Goal: Task Accomplishment & Management: Complete application form

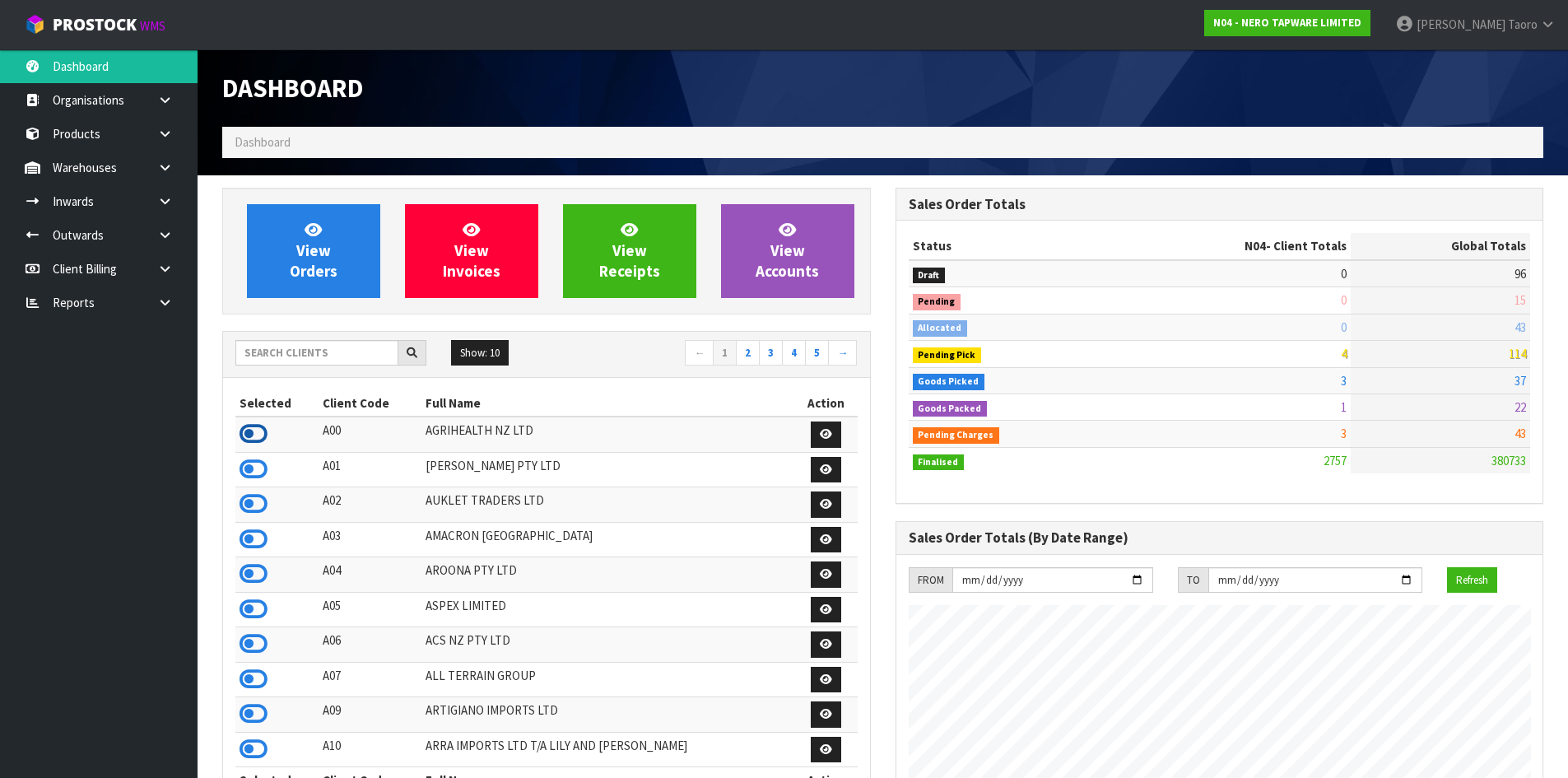
click at [261, 439] on icon at bounding box center [253, 433] width 28 height 25
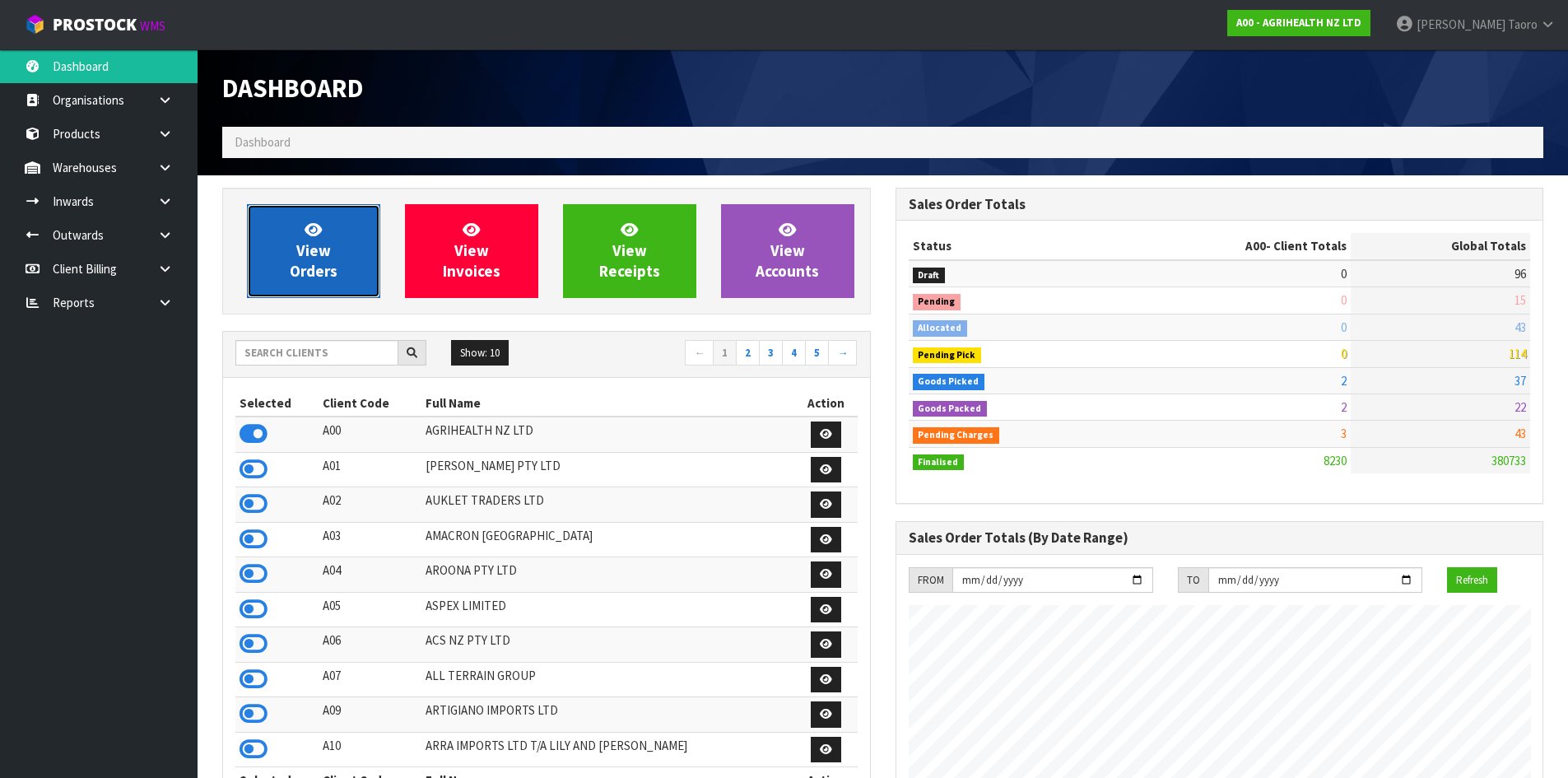
click at [322, 215] on link "View Orders" at bounding box center [313, 251] width 134 height 94
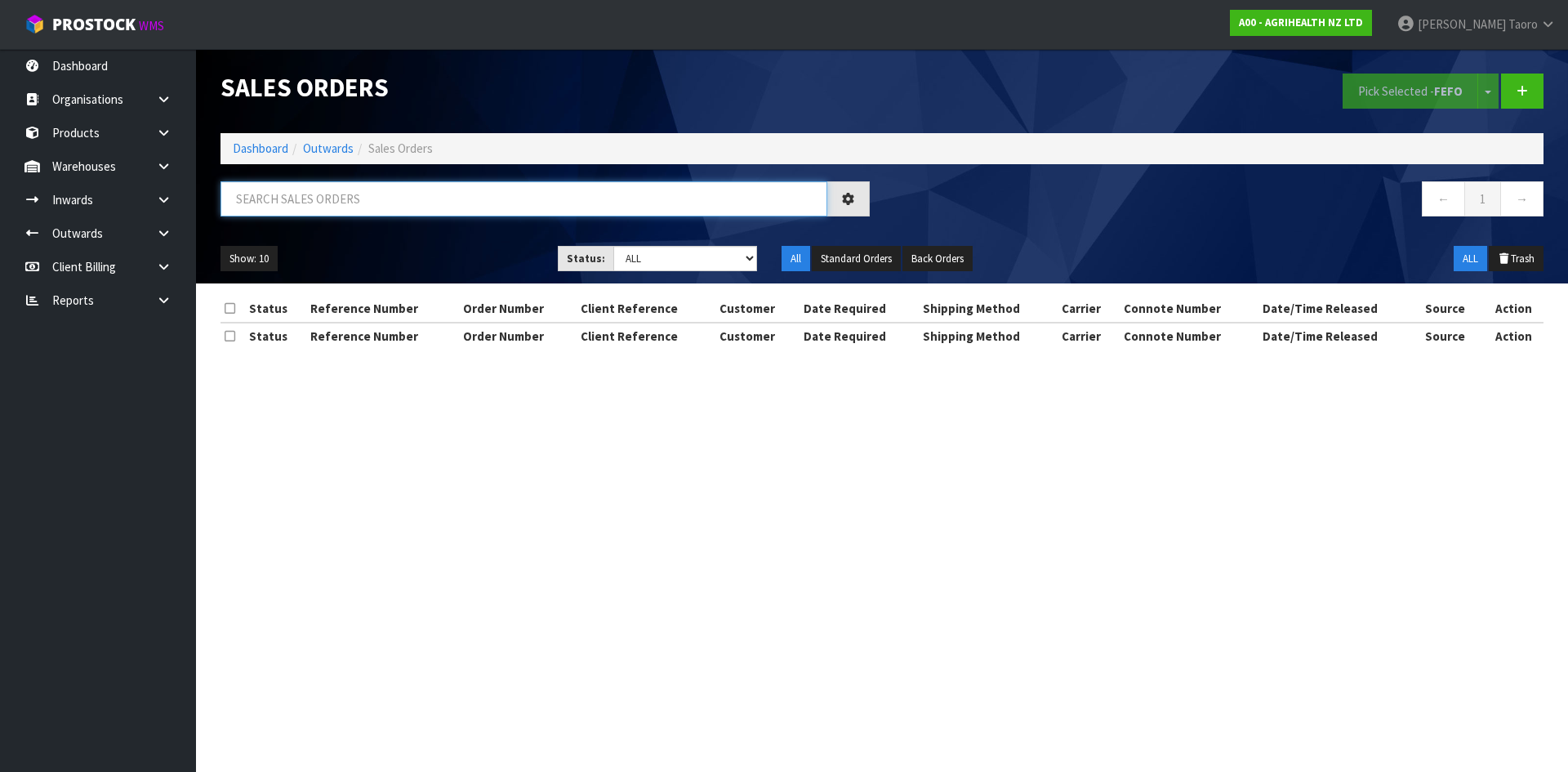
click at [325, 209] on input "text" at bounding box center [524, 199] width 607 height 35
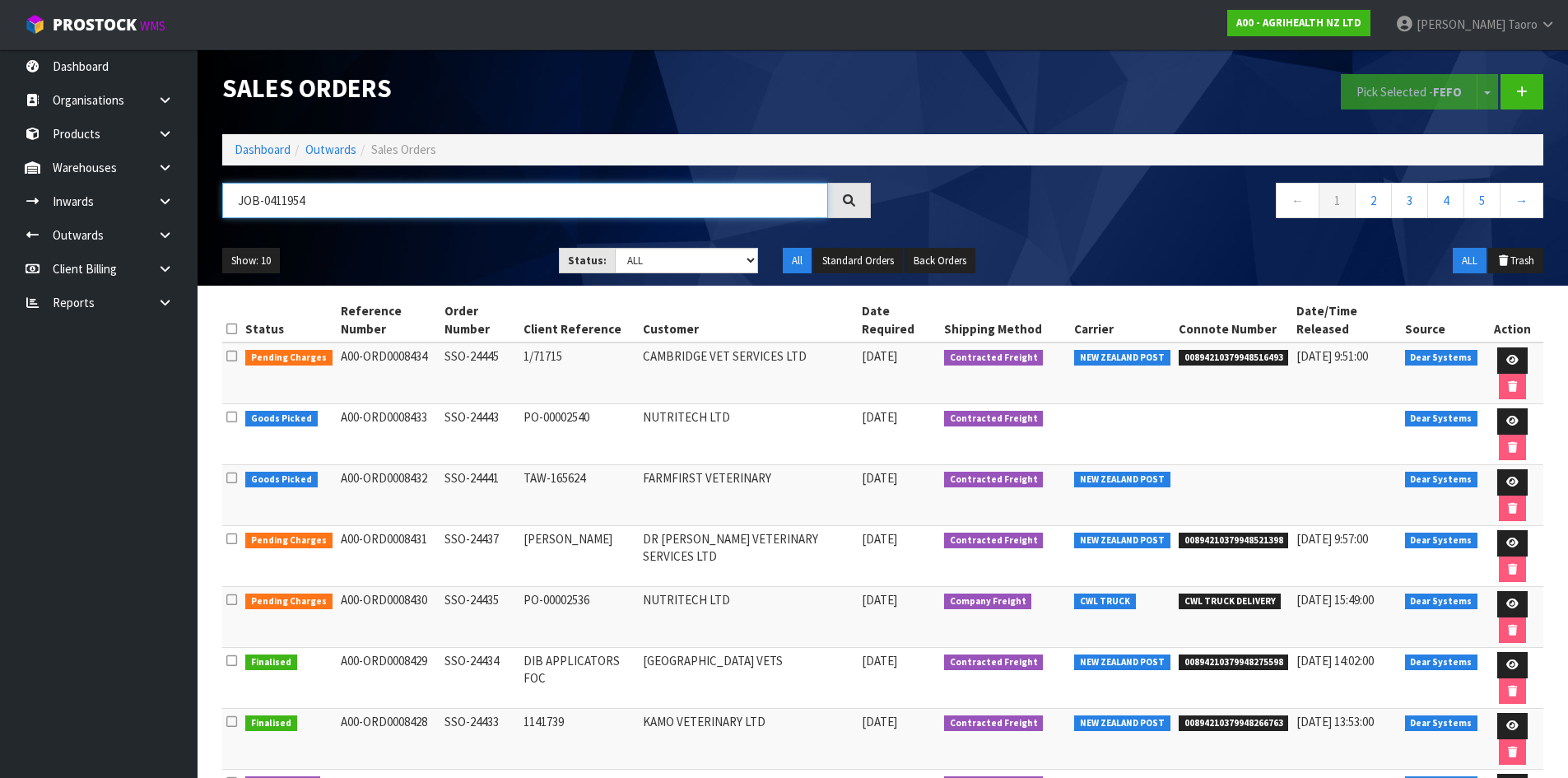
type input "JOB-0411954"
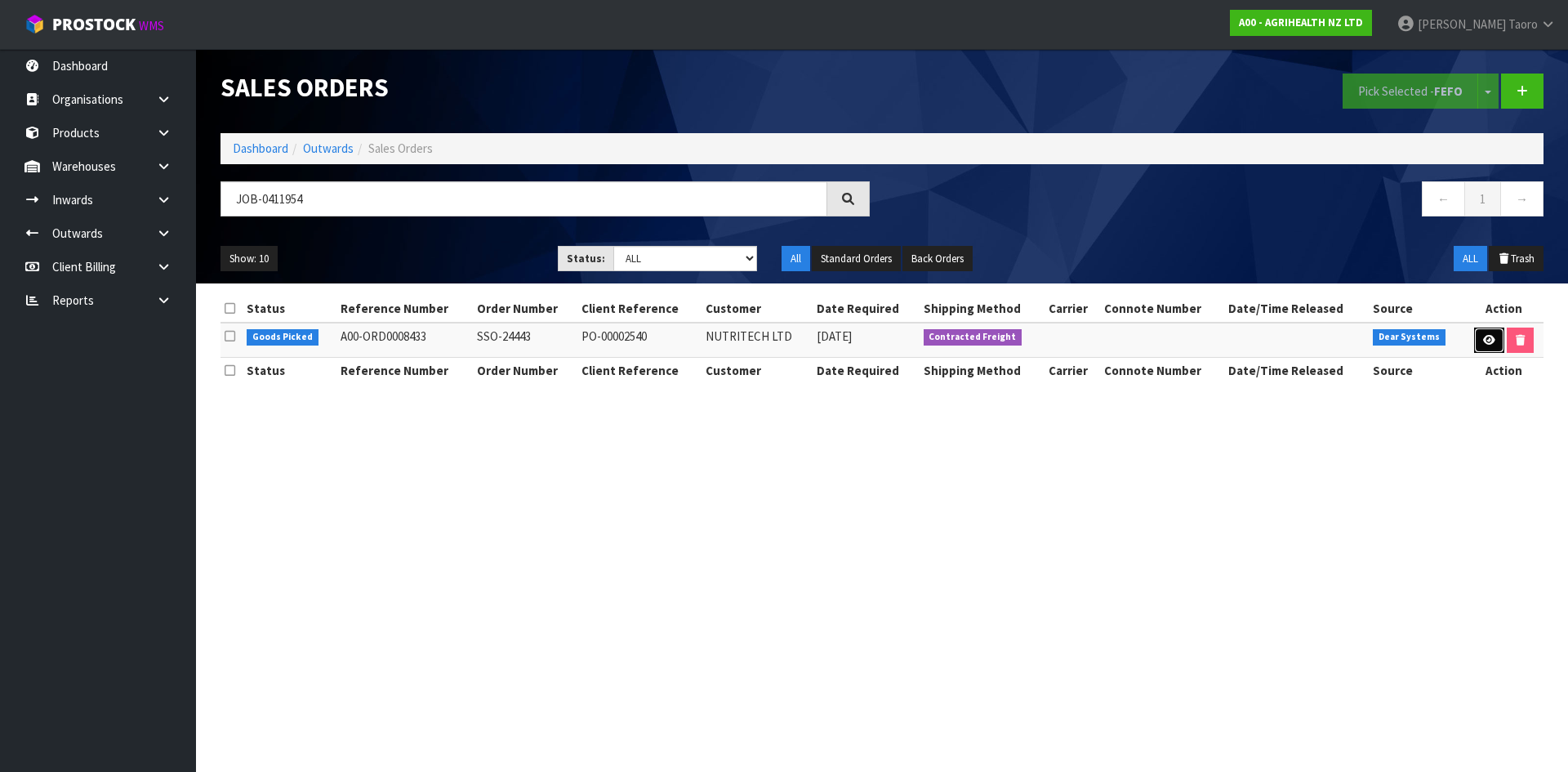
click at [1483, 345] on link at bounding box center [1489, 340] width 30 height 26
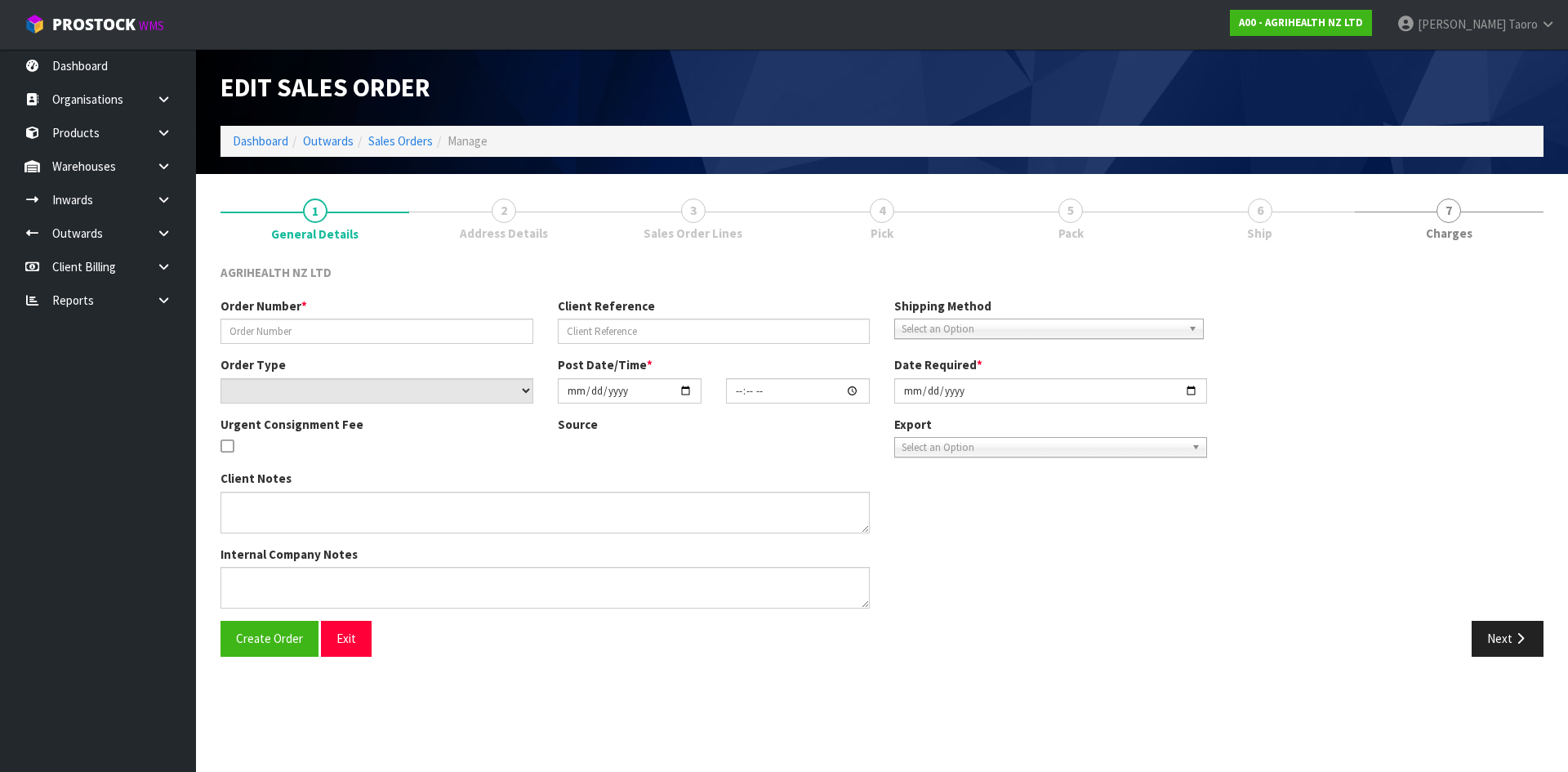
type input "SSO-24443"
type input "PO-00002540"
select select "number:0"
type input "[DATE]"
type input "15:58:51.000"
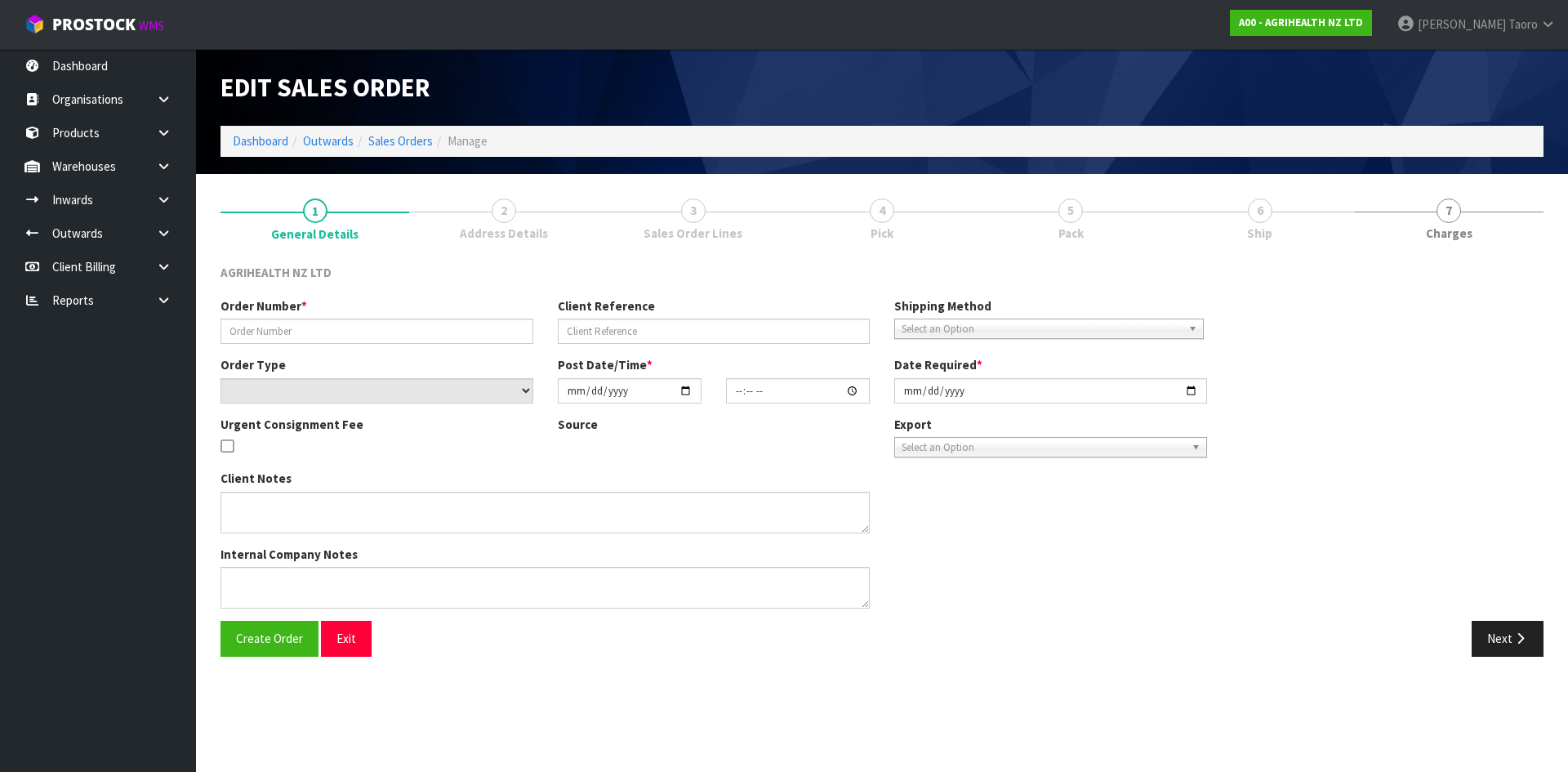
type input "[DATE]"
type textarea "SHIP BY: Freight"
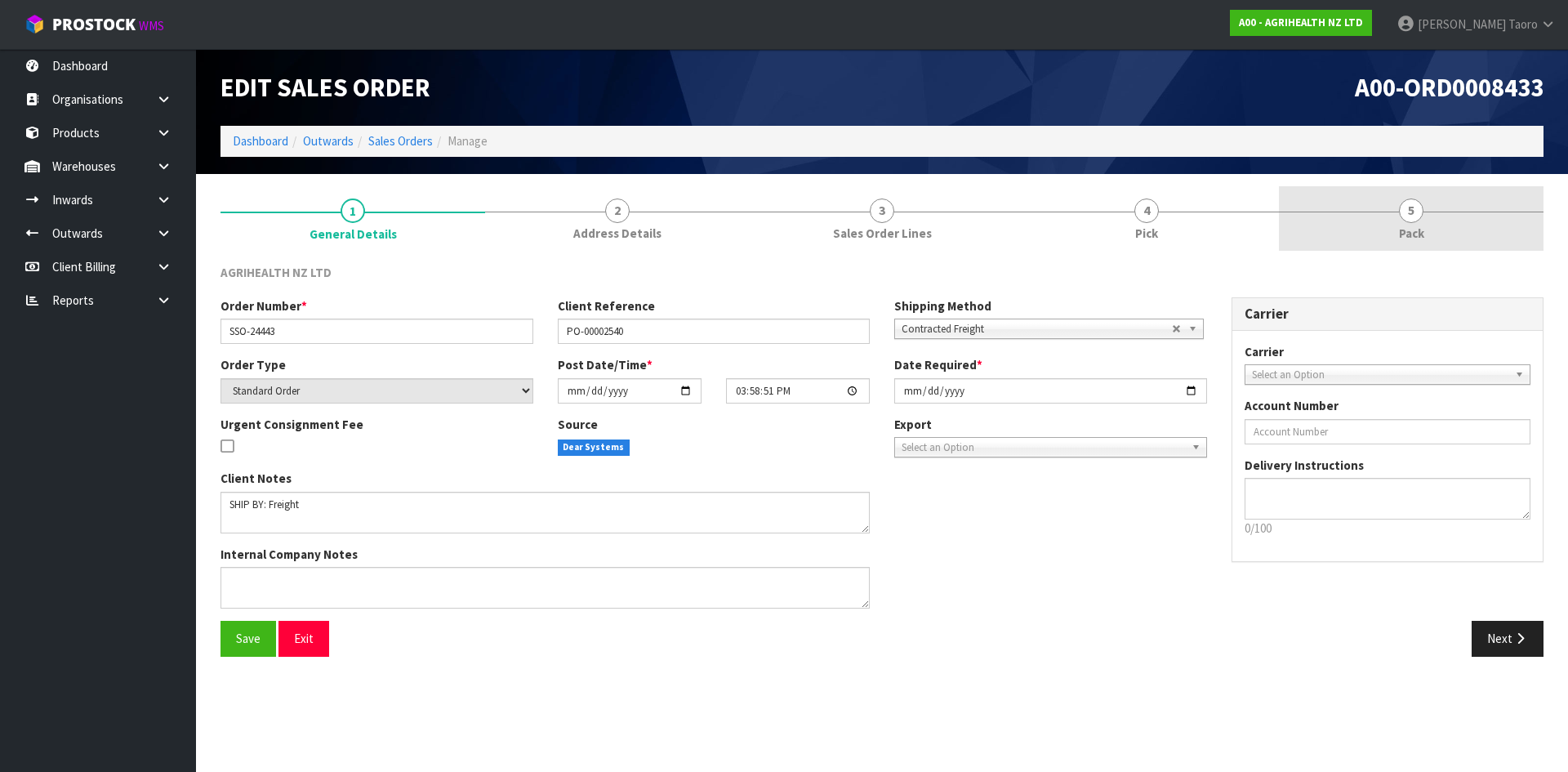
click at [1339, 203] on link "5 Pack" at bounding box center [1411, 219] width 264 height 64
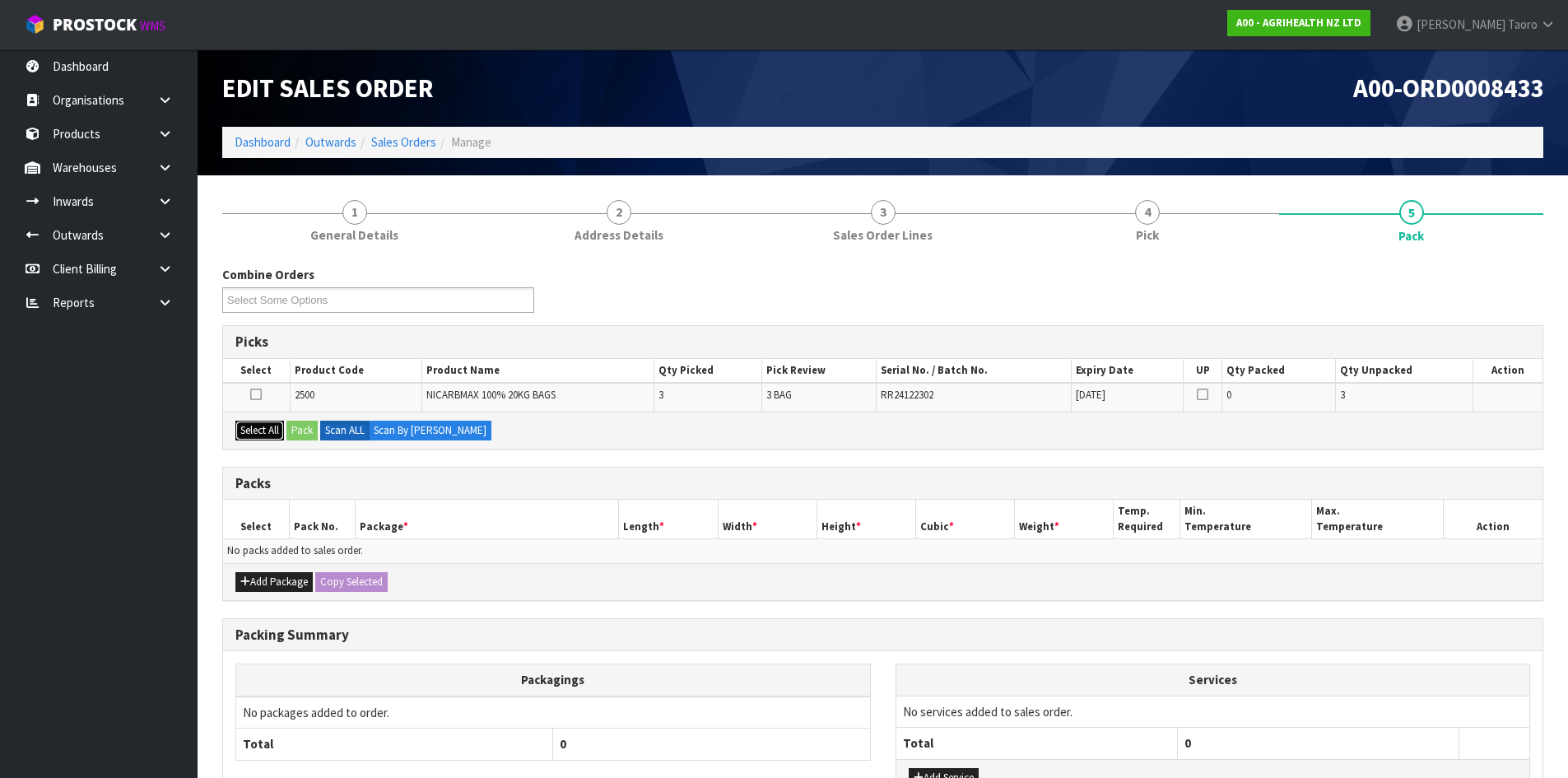
drag, startPoint x: 246, startPoint y: 426, endPoint x: 263, endPoint y: 430, distance: 17.5
click at [250, 426] on button "Select All" at bounding box center [259, 430] width 48 height 20
click at [299, 429] on button "Pack" at bounding box center [302, 430] width 31 height 20
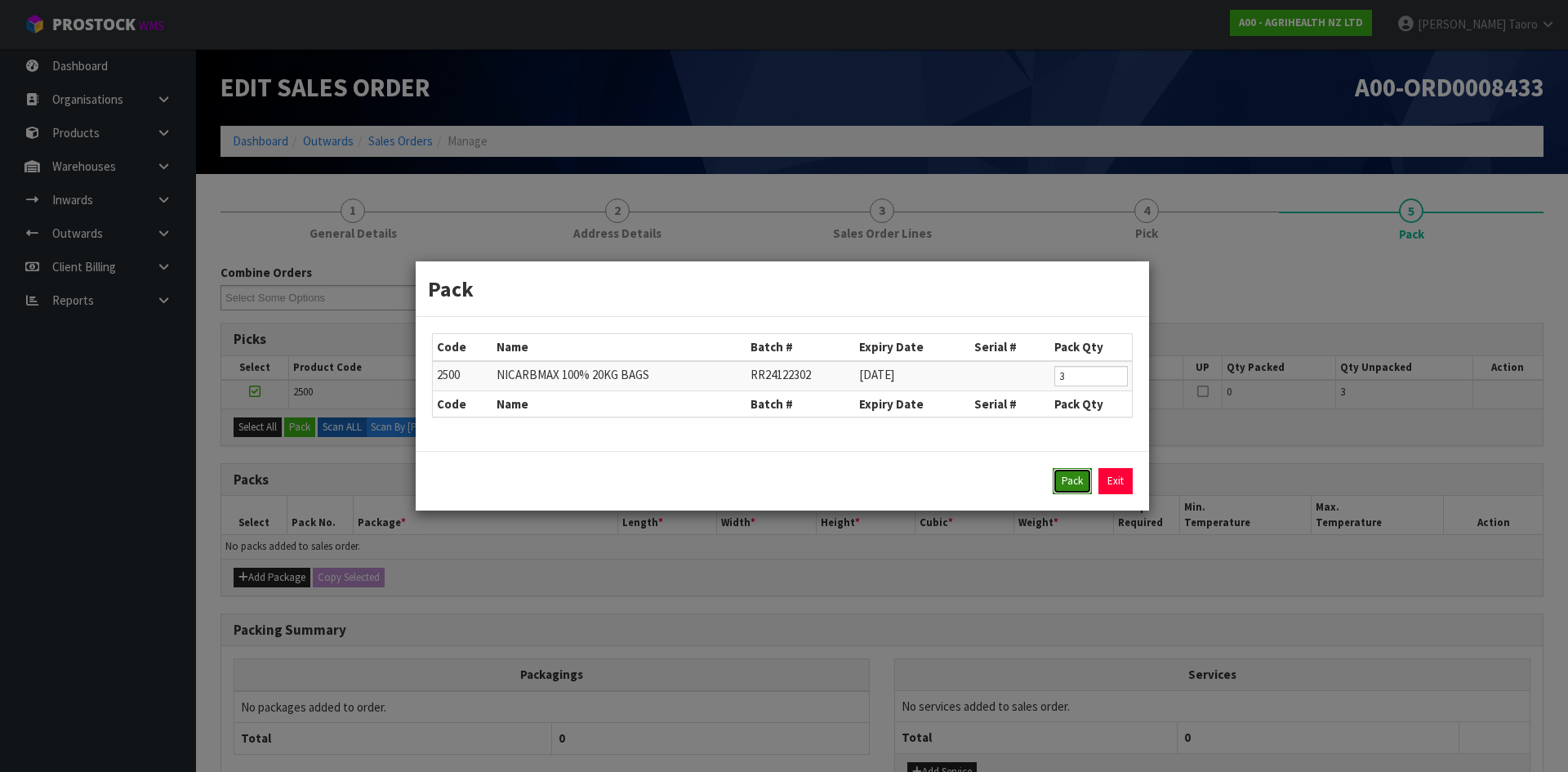
click at [1060, 483] on button "Pack" at bounding box center [1072, 481] width 39 height 26
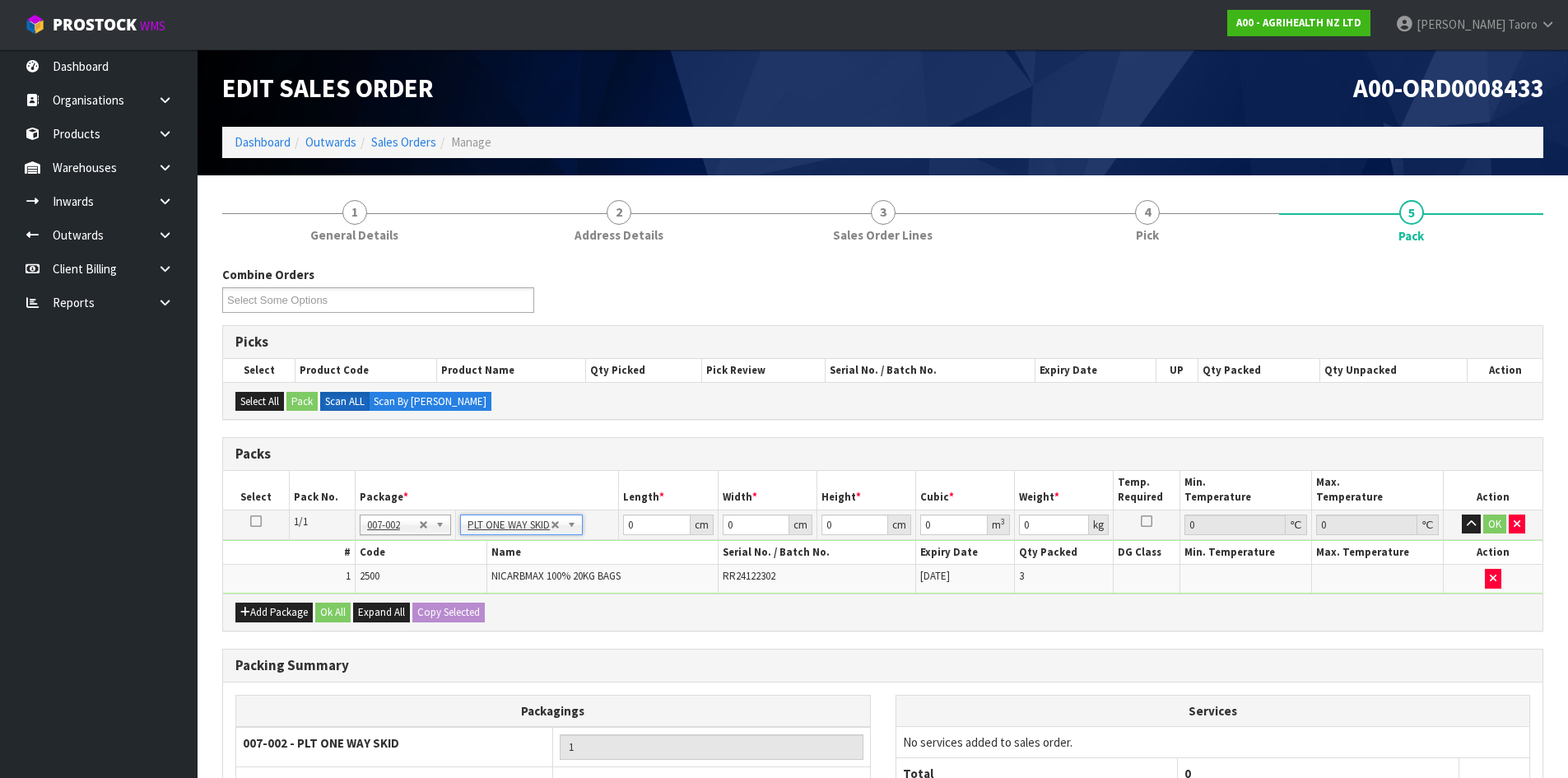
type input "63.48"
click at [647, 529] on input "0" at bounding box center [656, 525] width 66 height 20
type input "114"
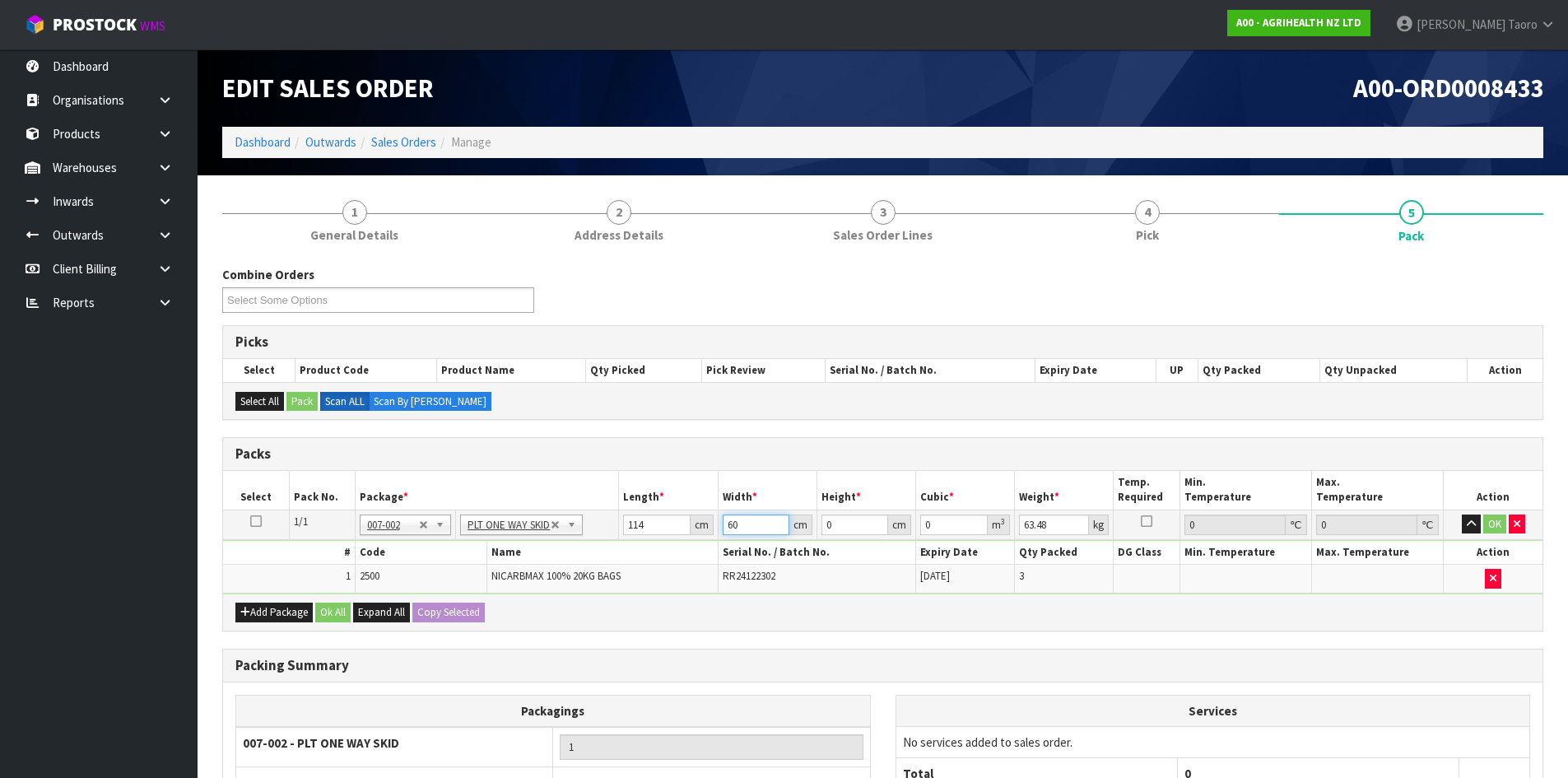
type input "60"
type input "4"
type input "0.02736"
type input "41"
type input "0.28044"
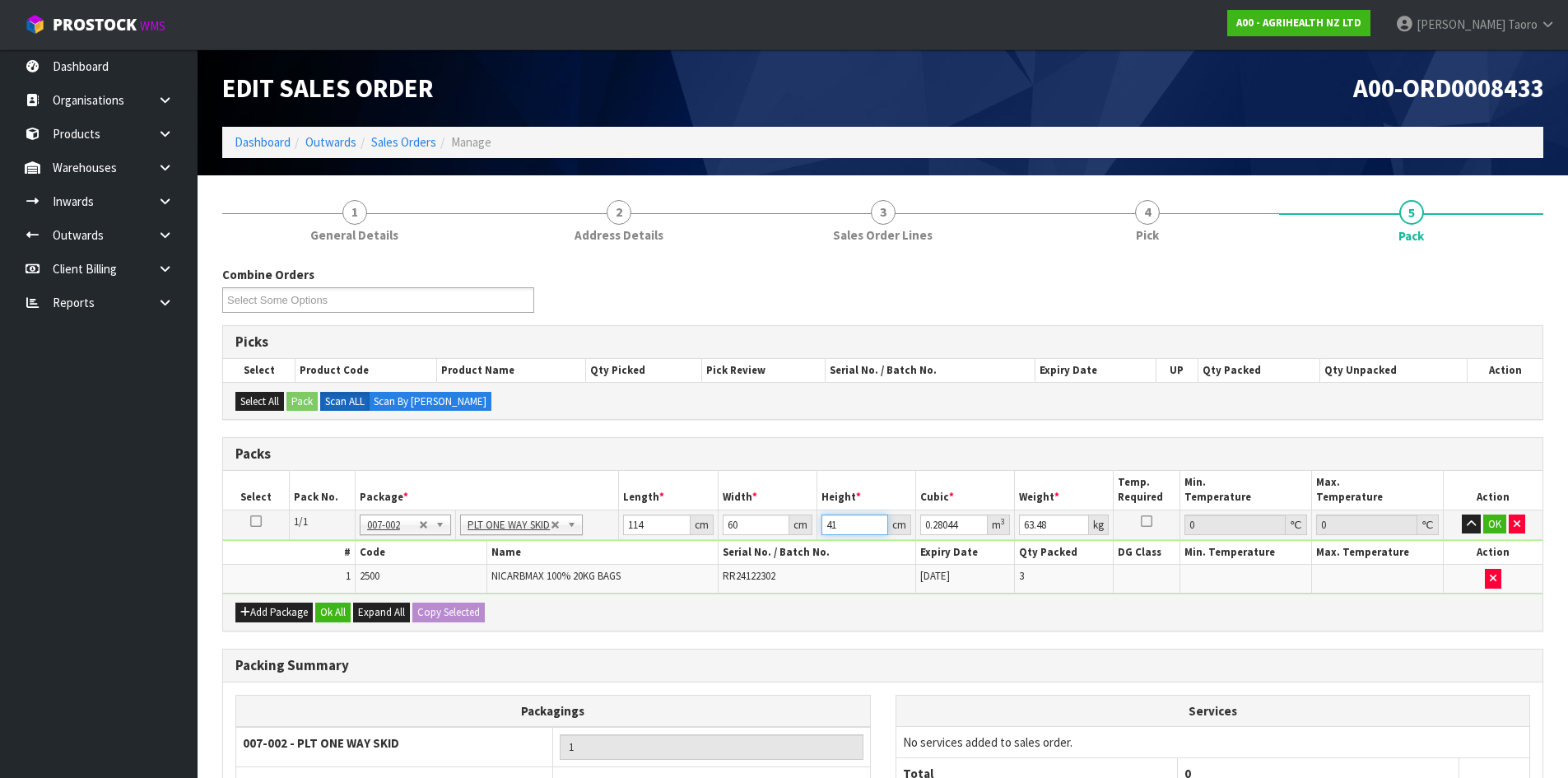
type input "41"
type input "8"
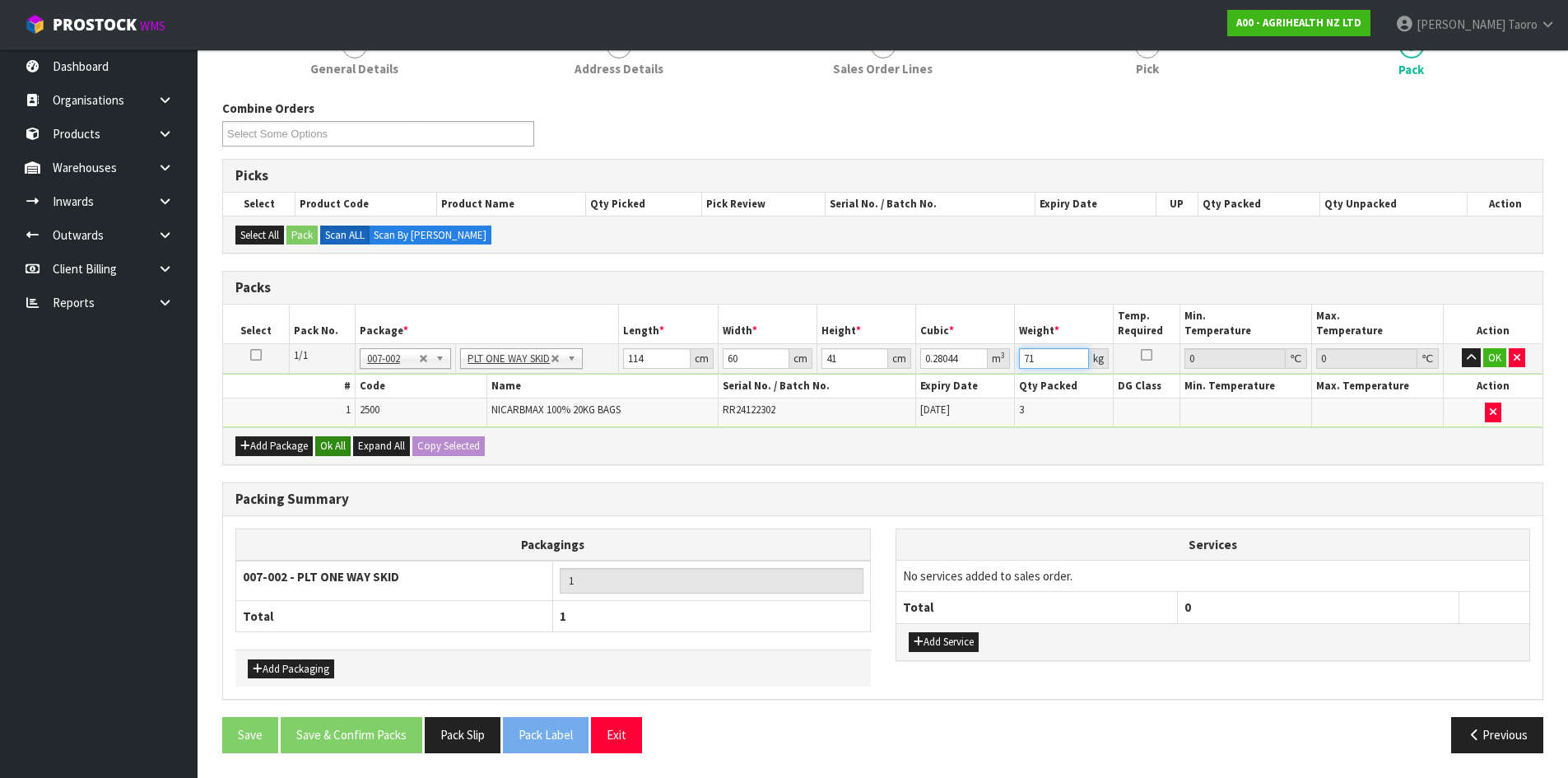
type input "71"
click at [334, 449] on button "Ok All" at bounding box center [333, 446] width 36 height 20
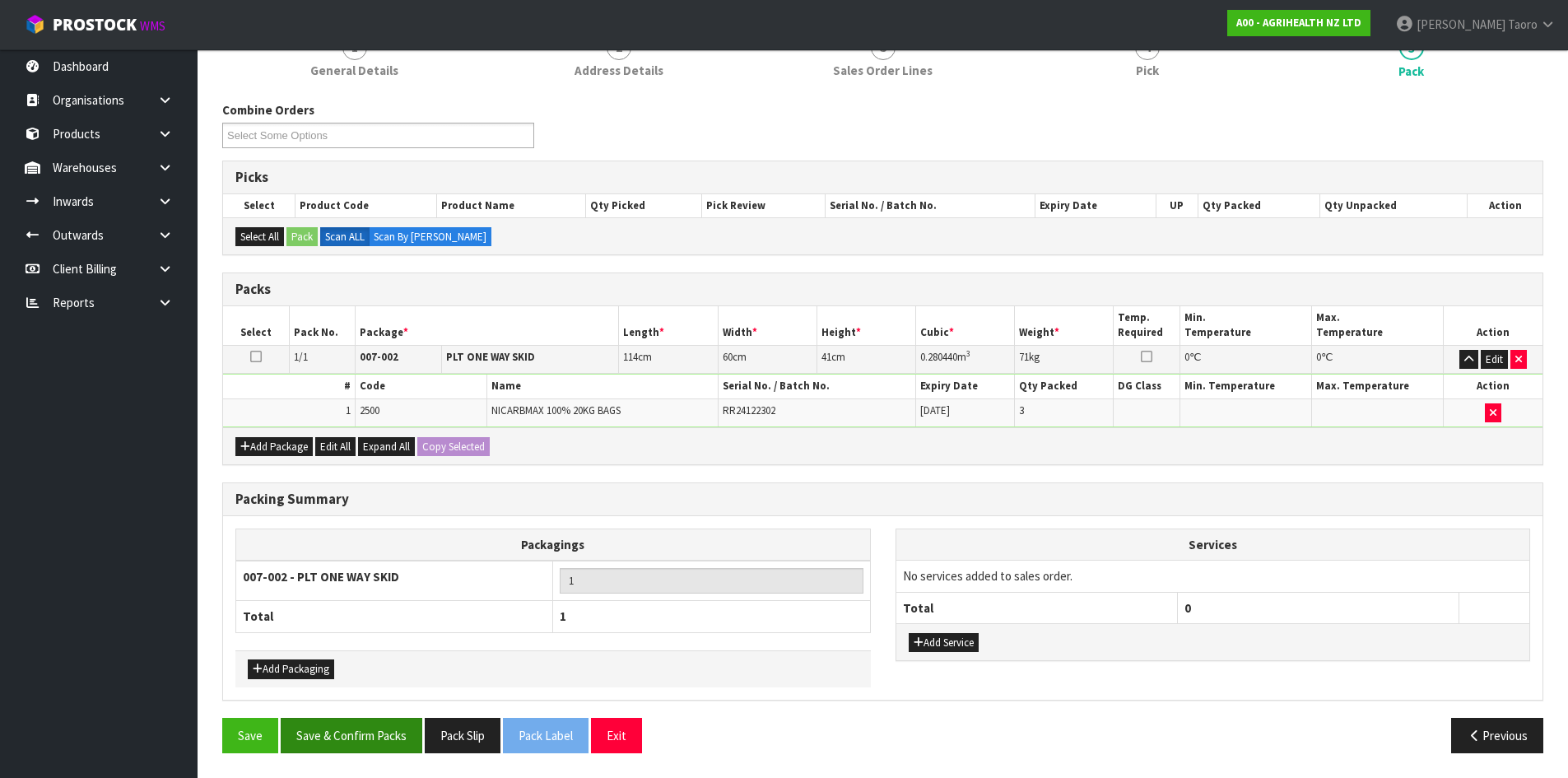
scroll to position [164, 0]
click at [390, 727] on button "Save & Confirm Packs" at bounding box center [351, 735] width 141 height 36
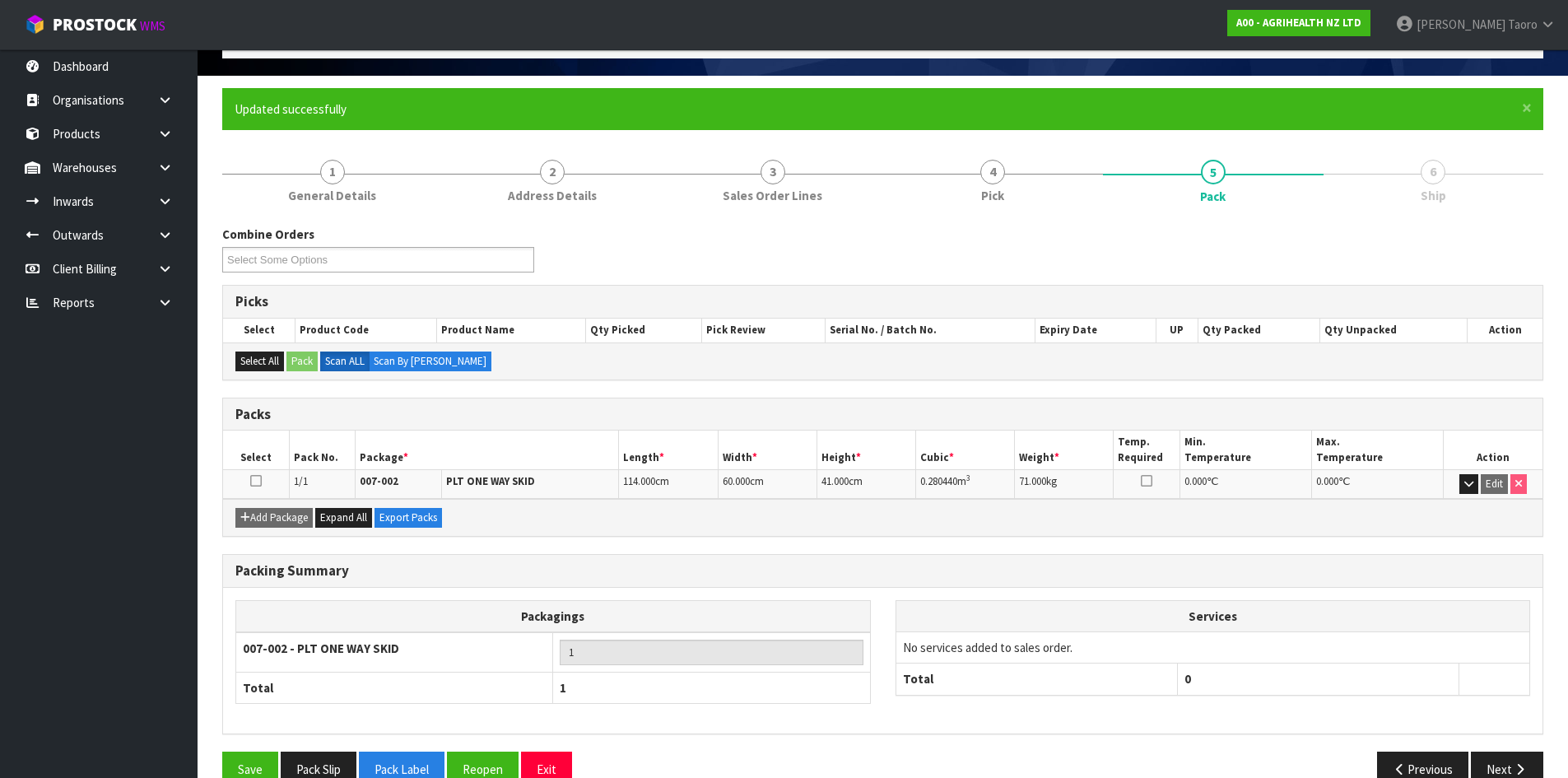
scroll to position [134, 0]
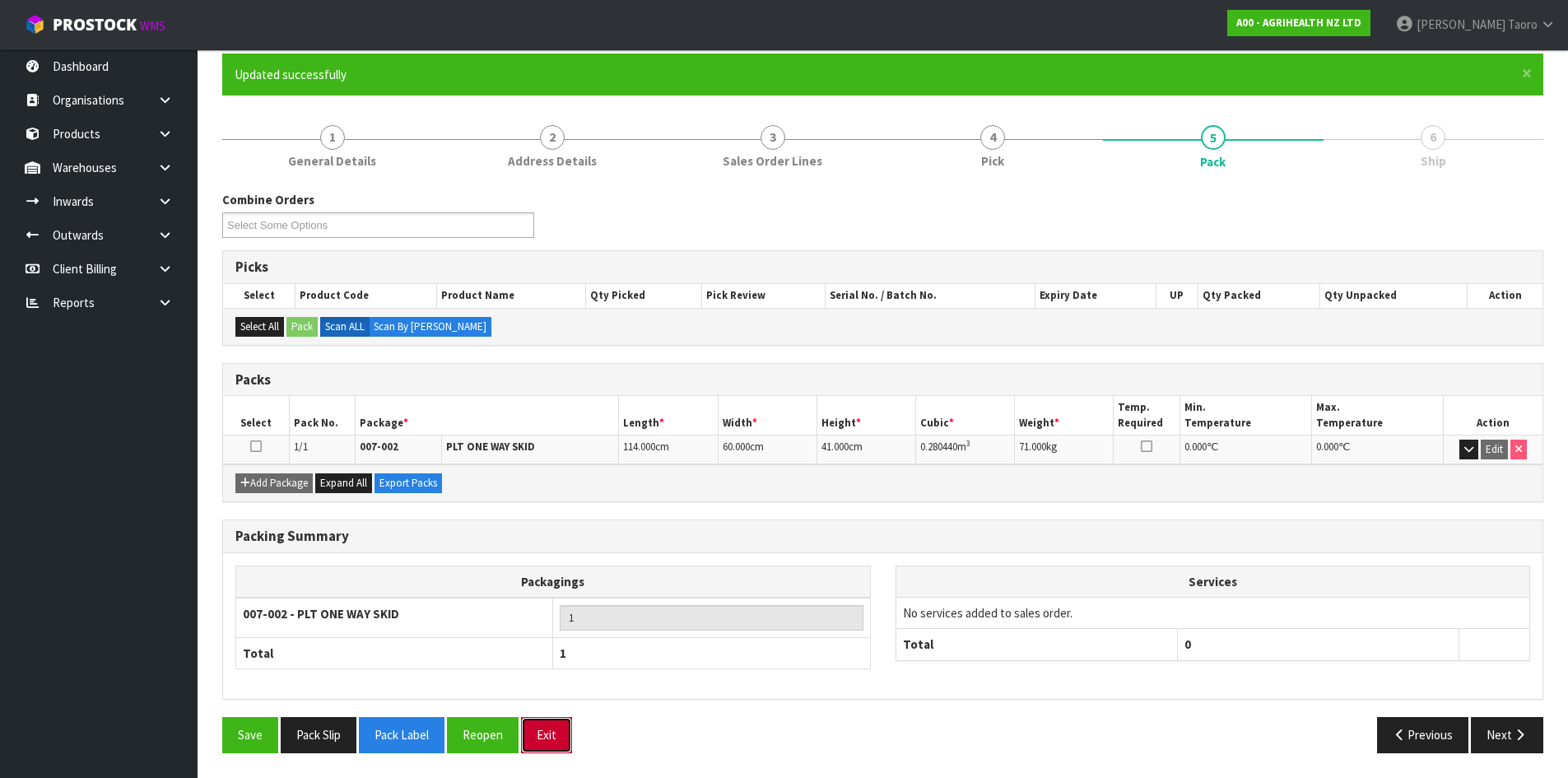
click at [537, 738] on button "Exit" at bounding box center [546, 735] width 51 height 36
